Goal: Task Accomplishment & Management: Use online tool/utility

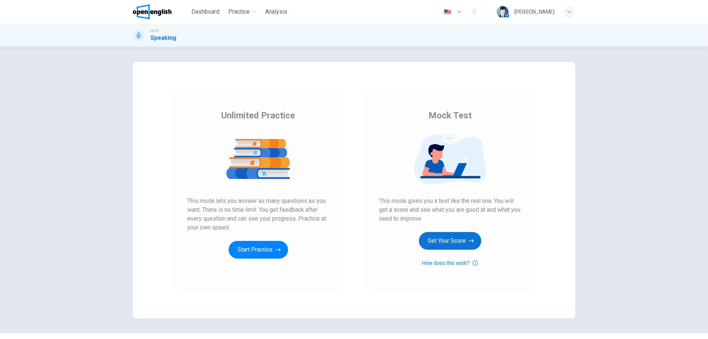
click at [466, 241] on button "Get Your Score" at bounding box center [450, 241] width 62 height 18
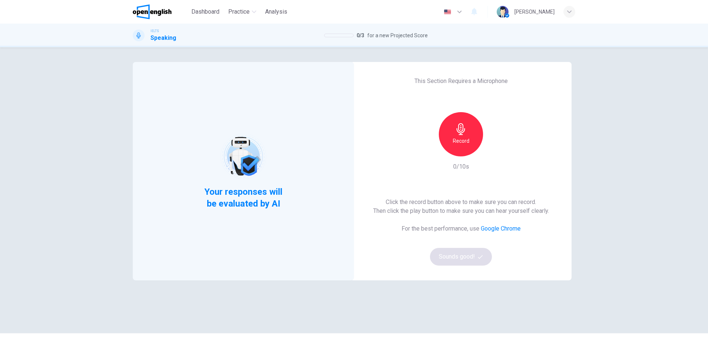
click at [458, 134] on icon "button" at bounding box center [460, 129] width 8 height 12
click at [468, 122] on div "Stop" at bounding box center [461, 134] width 44 height 44
click at [491, 149] on icon "button" at bounding box center [494, 150] width 7 height 7
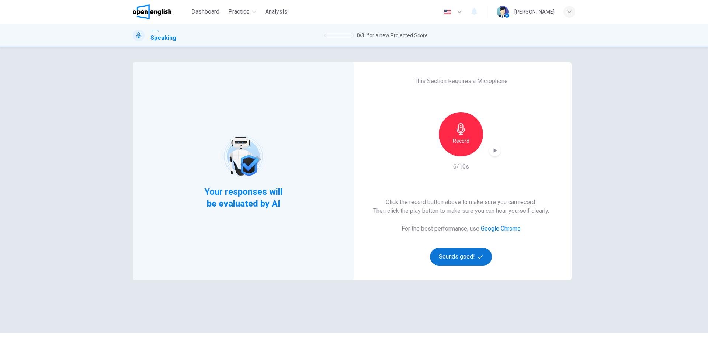
click at [459, 262] on button "Sounds good!" at bounding box center [461, 257] width 62 height 18
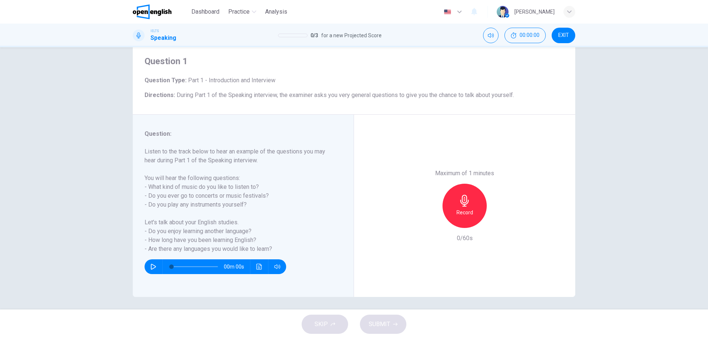
scroll to position [24, 0]
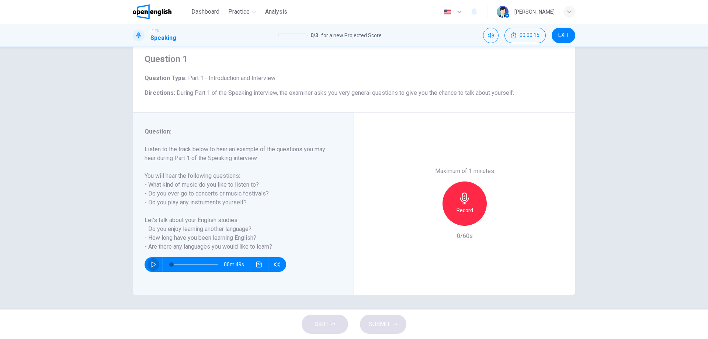
drag, startPoint x: 150, startPoint y: 264, endPoint x: 159, endPoint y: 260, distance: 9.1
click at [150, 264] on icon "button" at bounding box center [153, 264] width 6 height 6
click at [182, 263] on span at bounding box center [194, 264] width 46 height 10
click at [179, 264] on span at bounding box center [181, 264] width 4 height 4
click at [261, 268] on button "Click to see the audio transcription" at bounding box center [259, 264] width 12 height 15
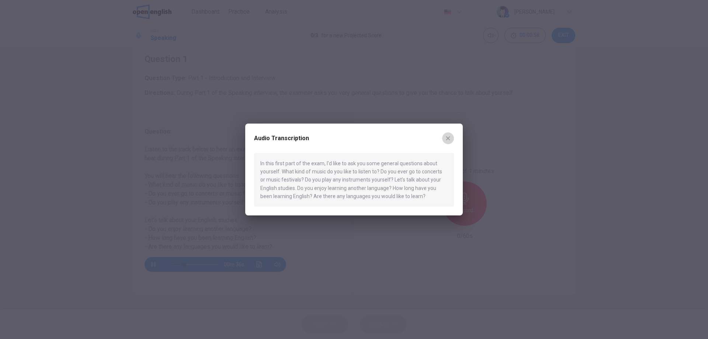
click at [447, 135] on icon "button" at bounding box center [448, 138] width 6 height 6
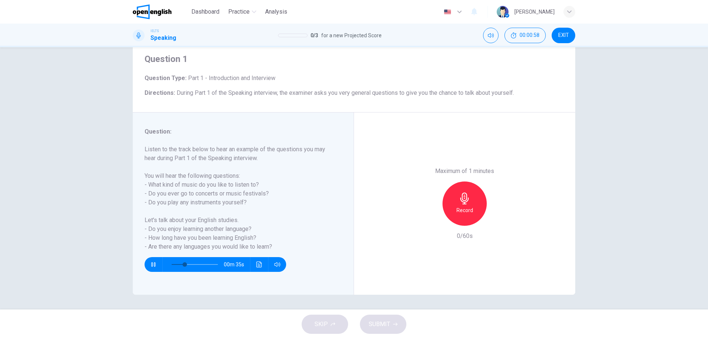
click at [174, 261] on span at bounding box center [194, 264] width 46 height 10
click at [153, 263] on icon "button" at bounding box center [153, 264] width 4 height 4
click at [181, 265] on span at bounding box center [183, 264] width 4 height 4
click at [151, 263] on icon "button" at bounding box center [153, 264] width 5 height 6
click at [151, 265] on icon "button" at bounding box center [153, 264] width 6 height 6
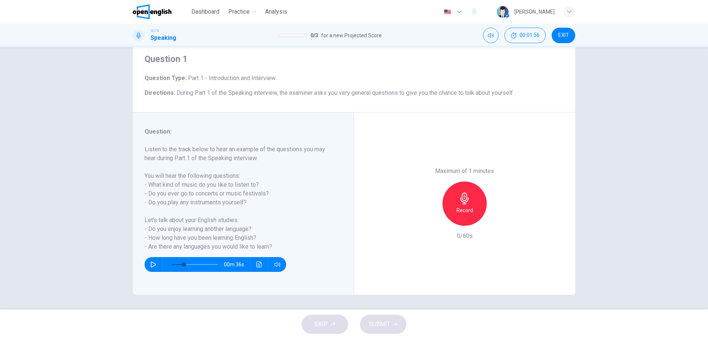
click at [475, 201] on div "Record" at bounding box center [464, 203] width 44 height 44
click at [469, 201] on div "Stop" at bounding box center [464, 203] width 44 height 44
click at [147, 262] on button "button" at bounding box center [153, 264] width 12 height 15
click at [151, 263] on icon "button" at bounding box center [153, 264] width 6 height 6
click at [497, 220] on icon "button" at bounding box center [498, 220] width 3 height 4
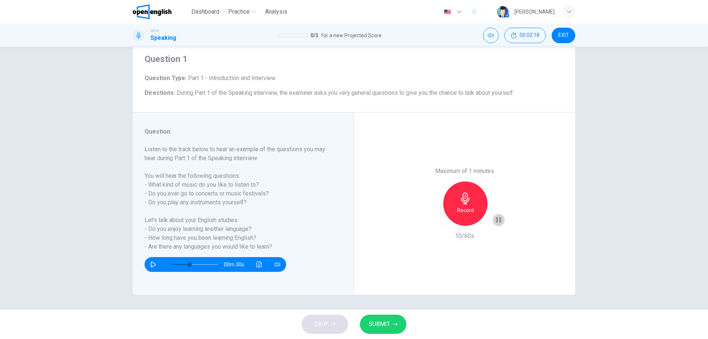
click at [493, 217] on div "button" at bounding box center [499, 220] width 12 height 12
click at [469, 192] on div "Record" at bounding box center [465, 203] width 44 height 44
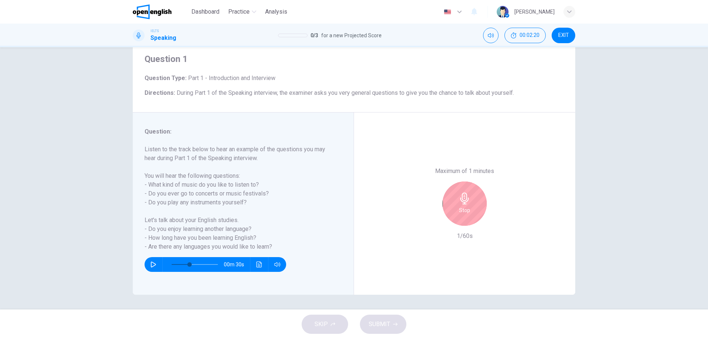
click at [470, 199] on div "Stop" at bounding box center [464, 203] width 44 height 44
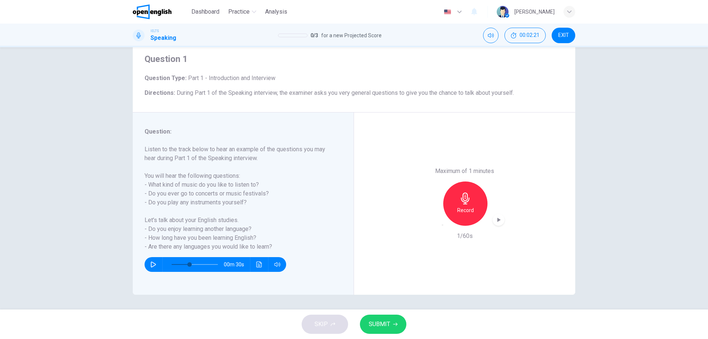
drag, startPoint x: 431, startPoint y: 227, endPoint x: 431, endPoint y: 223, distance: 4.8
click at [431, 227] on div "Maximum of 1 minutes Record 1/60s" at bounding box center [465, 204] width 80 height 74
click at [442, 225] on icon "button" at bounding box center [442, 225] width 0 height 0
click at [259, 263] on icon "Click to see the audio transcription" at bounding box center [259, 264] width 6 height 6
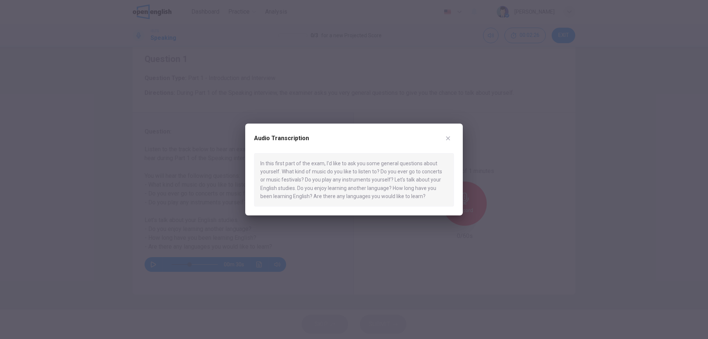
drag, startPoint x: 417, startPoint y: 138, endPoint x: 282, endPoint y: 168, distance: 138.3
click at [290, 137] on div "Audio Transcription" at bounding box center [354, 142] width 200 height 21
click at [447, 140] on icon "button" at bounding box center [448, 138] width 6 height 6
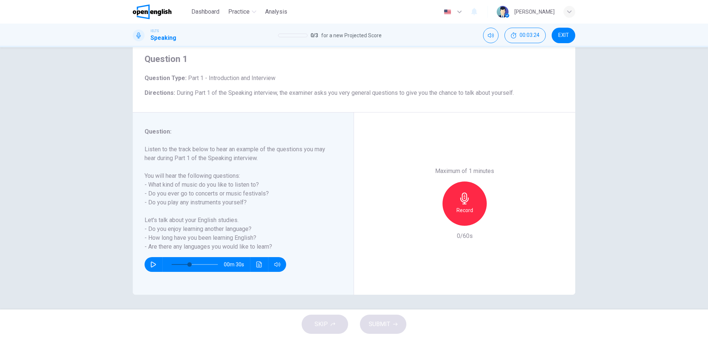
click at [470, 202] on div "Record" at bounding box center [464, 203] width 44 height 44
click at [459, 194] on icon "button" at bounding box center [465, 198] width 12 height 12
click at [449, 186] on div "Stop" at bounding box center [464, 203] width 44 height 44
click at [442, 225] on icon "button" at bounding box center [442, 225] width 0 height 0
click at [463, 202] on icon "button" at bounding box center [464, 198] width 8 height 12
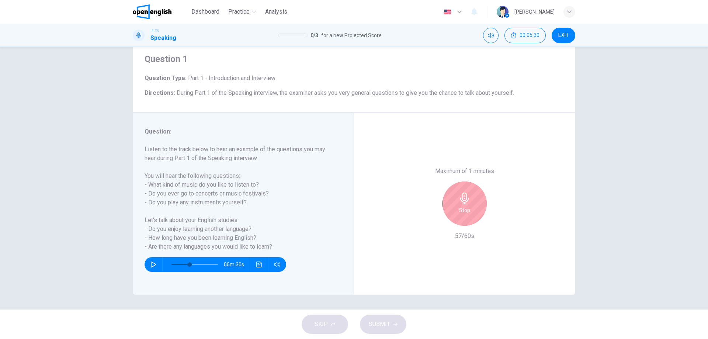
click at [483, 206] on div "Stop" at bounding box center [464, 203] width 44 height 44
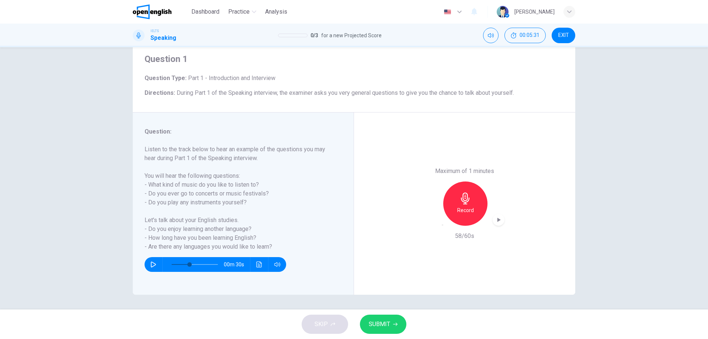
click at [393, 327] on button "SUBMIT" at bounding box center [383, 324] width 46 height 19
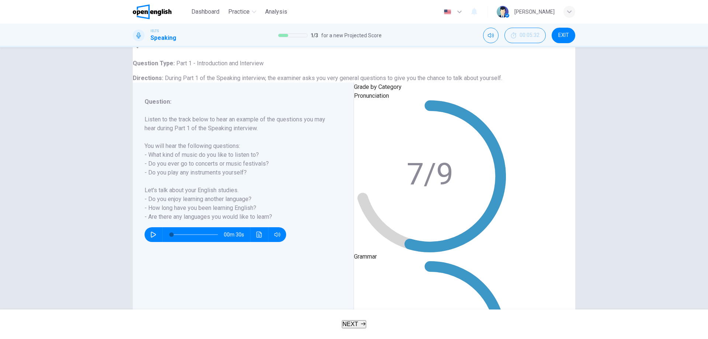
type input "*"
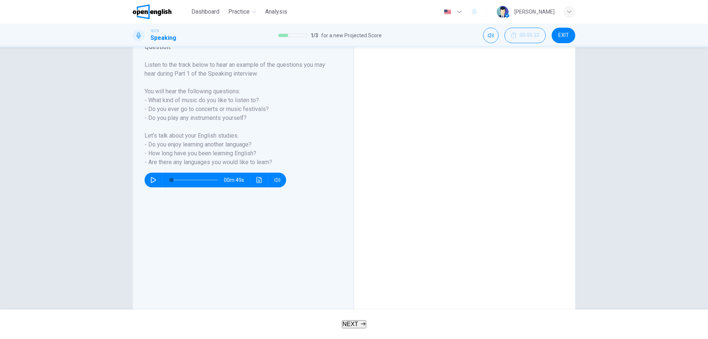
scroll to position [80, 0]
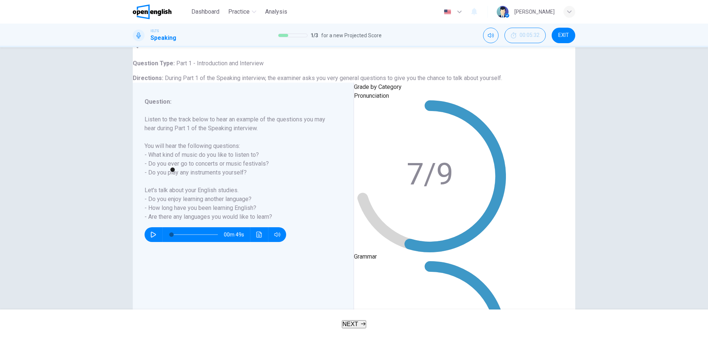
type input "**"
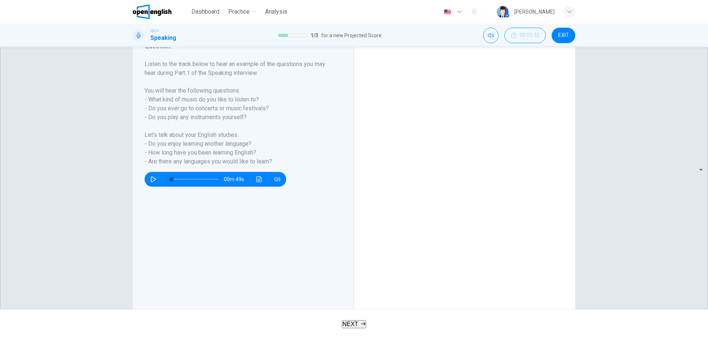
scroll to position [100, 0]
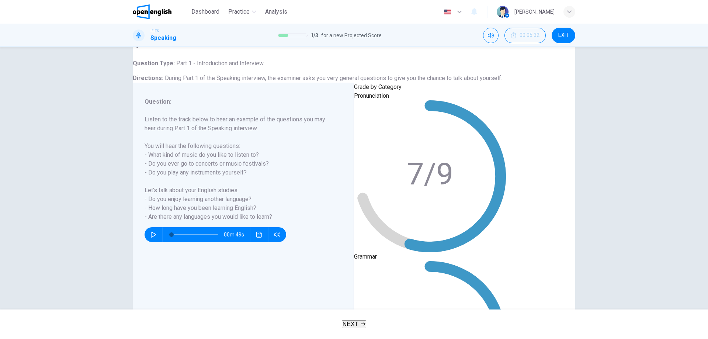
click at [359, 322] on button "NEXT" at bounding box center [354, 324] width 25 height 8
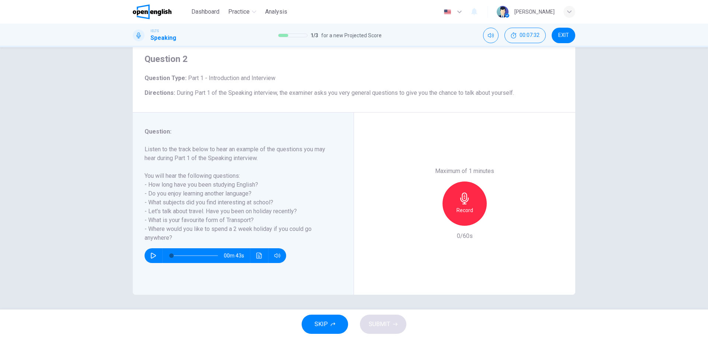
click at [475, 207] on div "Record" at bounding box center [464, 203] width 44 height 44
click at [495, 219] on icon "button" at bounding box center [498, 219] width 7 height 7
click at [442, 225] on icon "button" at bounding box center [442, 225] width 0 height 0
click at [460, 200] on icon "button" at bounding box center [465, 198] width 12 height 12
click at [429, 215] on div "Stop" at bounding box center [465, 203] width 80 height 44
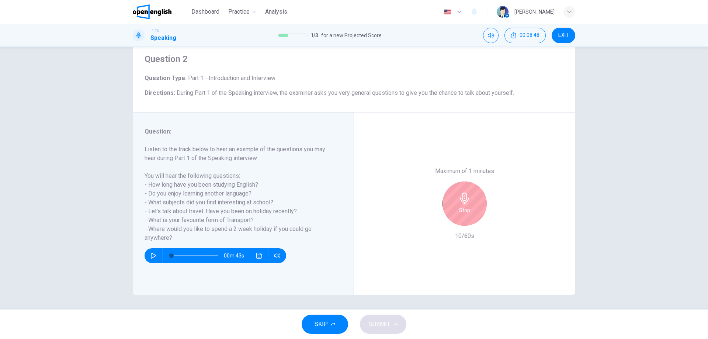
click at [463, 205] on div "Stop" at bounding box center [464, 203] width 44 height 44
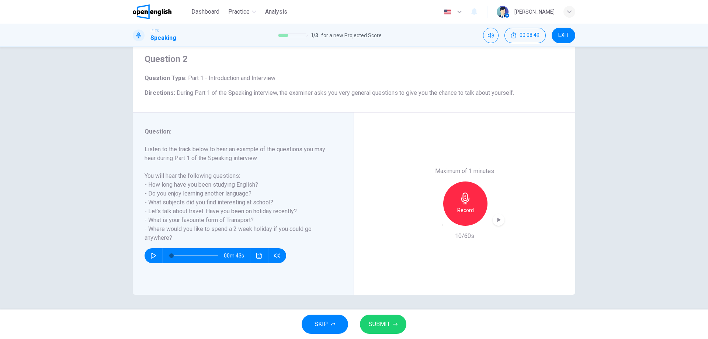
click at [442, 225] on icon "button" at bounding box center [442, 225] width 0 height 0
click at [471, 207] on div "Record" at bounding box center [464, 203] width 44 height 44
click at [495, 221] on icon "button" at bounding box center [498, 219] width 7 height 7
drag, startPoint x: 253, startPoint y: 217, endPoint x: 131, endPoint y: 212, distance: 121.8
click at [133, 212] on div "Question : Listen to the track below to hear an example of the questions you ma…" at bounding box center [243, 203] width 221 height 182
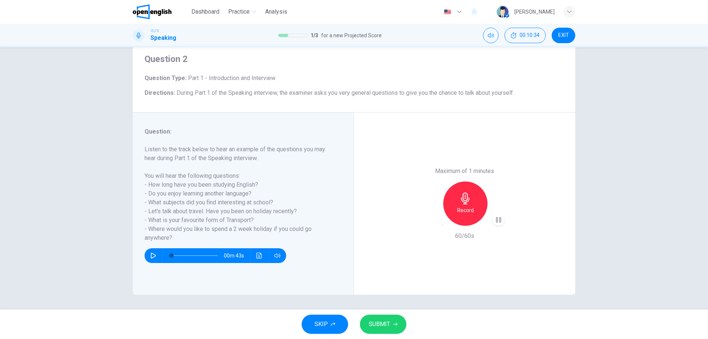
drag, startPoint x: 148, startPoint y: 218, endPoint x: 231, endPoint y: 220, distance: 83.0
click at [231, 220] on h6 "Listen to the track below to hear an example of the questions you may hear duri…" at bounding box center [239, 193] width 188 height 97
click at [444, 226] on icon "button" at bounding box center [447, 229] width 6 height 6
click at [475, 201] on div "Record" at bounding box center [464, 203] width 44 height 44
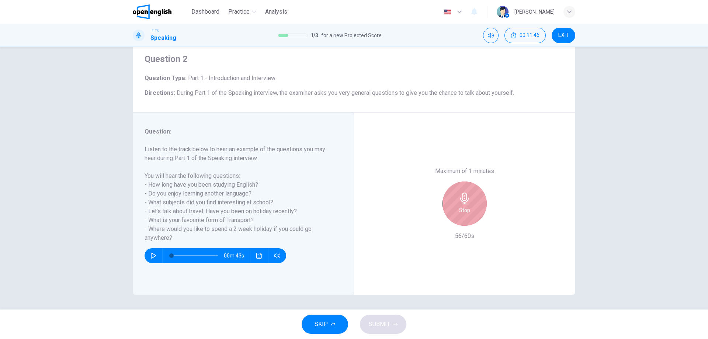
click at [475, 201] on div "Stop" at bounding box center [464, 203] width 44 height 44
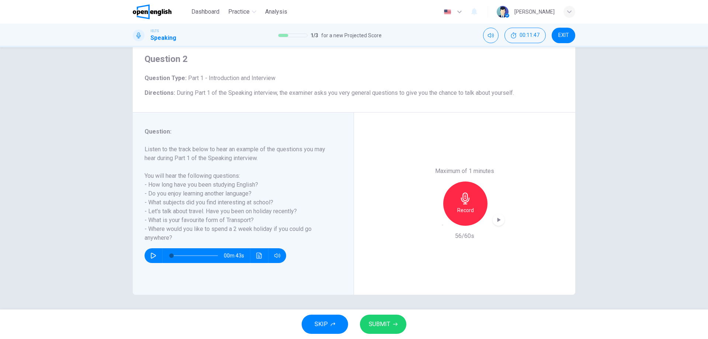
click at [398, 329] on button "SUBMIT" at bounding box center [383, 324] width 46 height 19
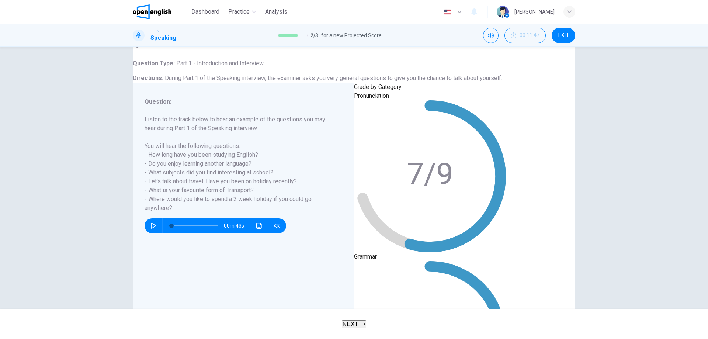
click at [343, 322] on span "NEXT" at bounding box center [351, 324] width 16 height 6
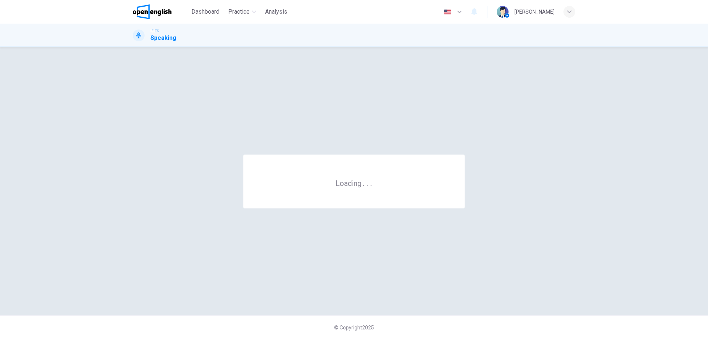
scroll to position [0, 0]
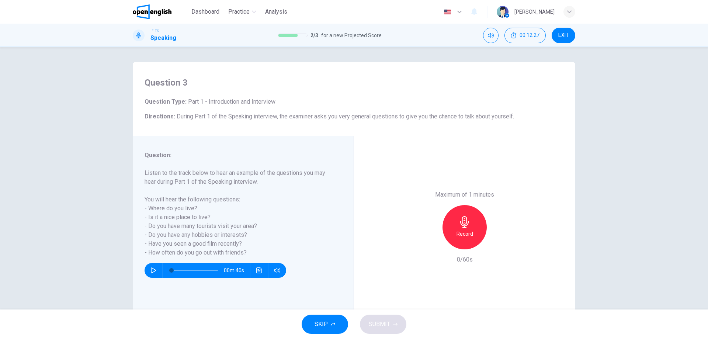
click at [462, 220] on icon "button" at bounding box center [465, 222] width 12 height 12
click at [397, 320] on button "SUBMIT" at bounding box center [383, 324] width 46 height 19
